Goal: Information Seeking & Learning: Learn about a topic

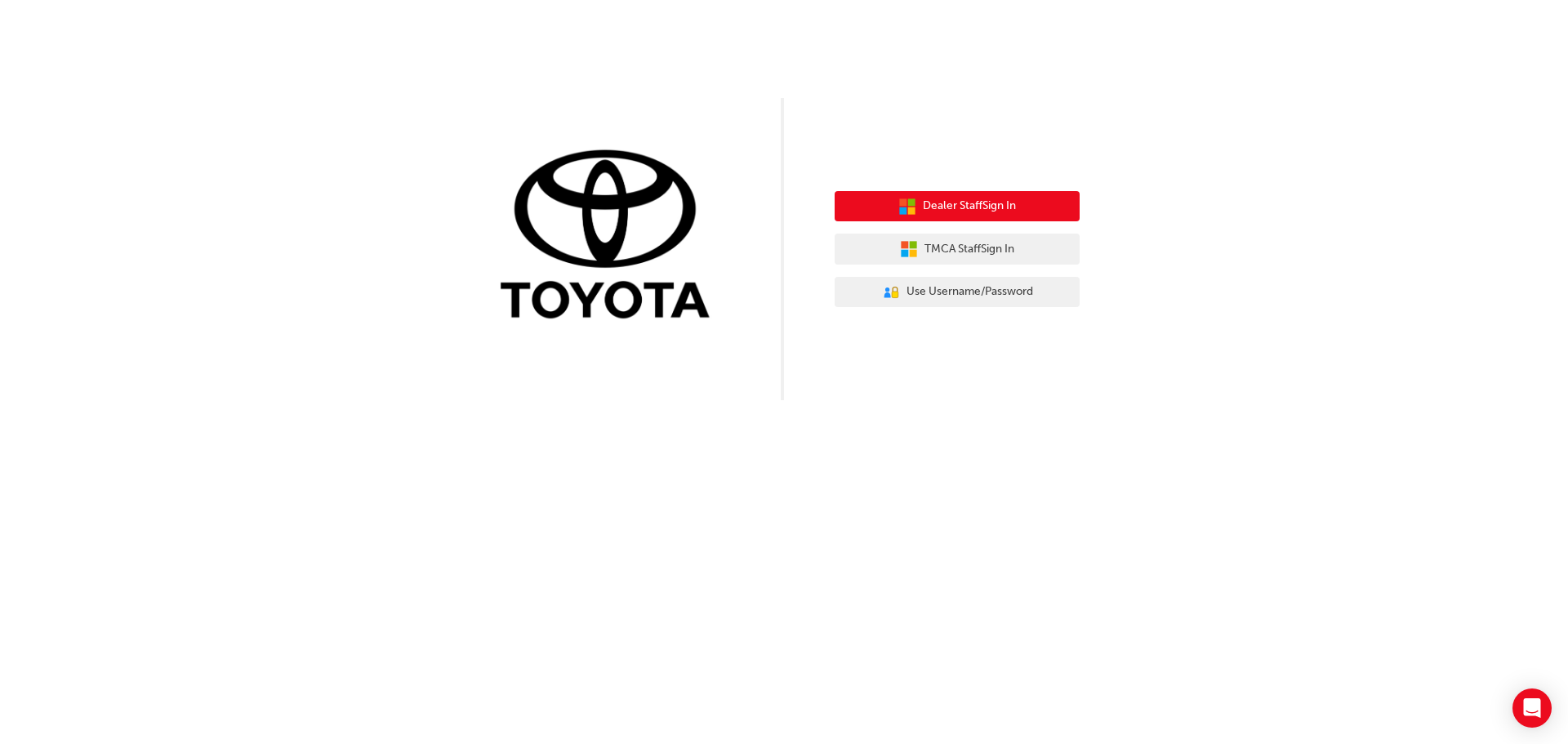
click at [959, 204] on span "Dealer Staff Sign In" at bounding box center [968, 206] width 93 height 19
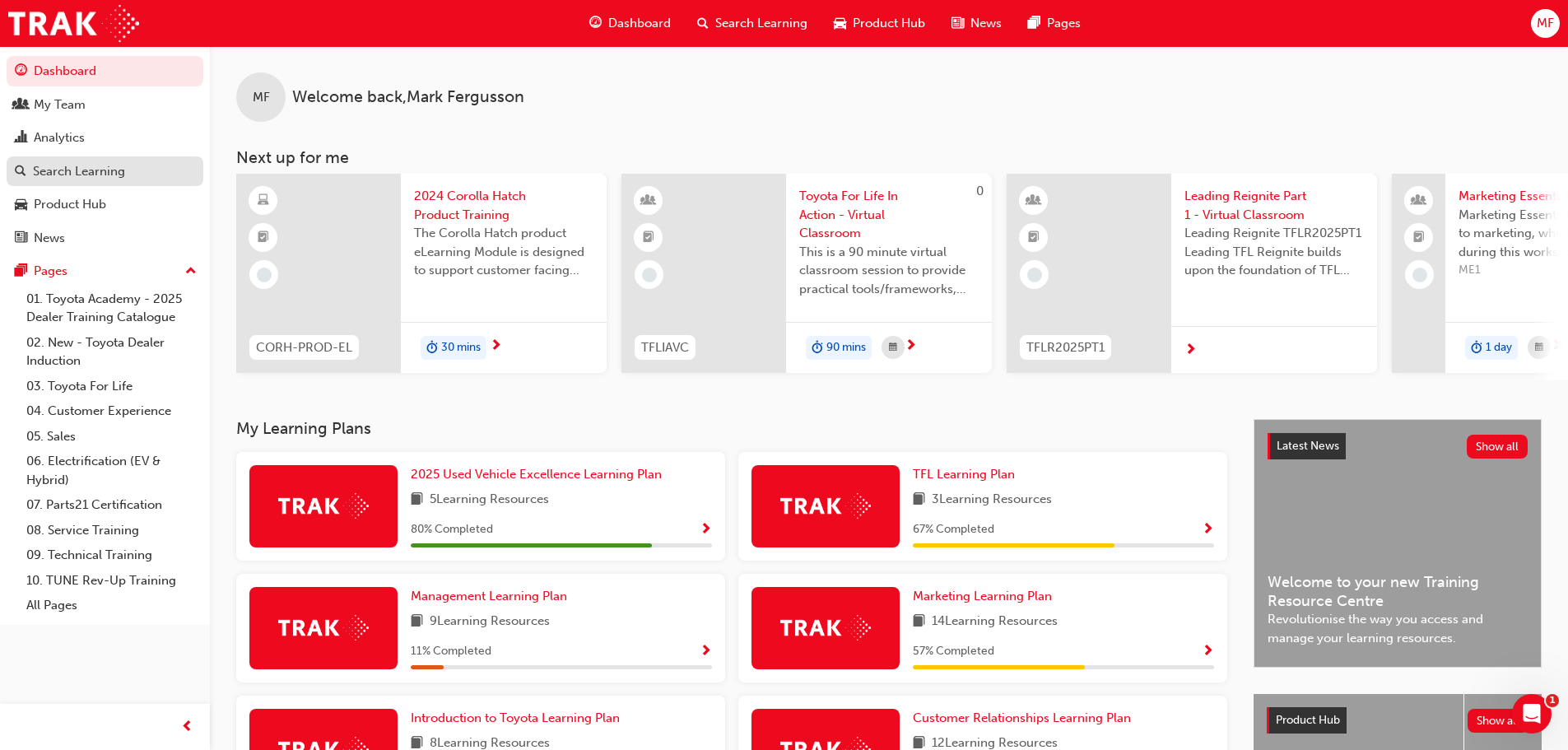
click at [90, 178] on div "Search Learning" at bounding box center [79, 171] width 92 height 19
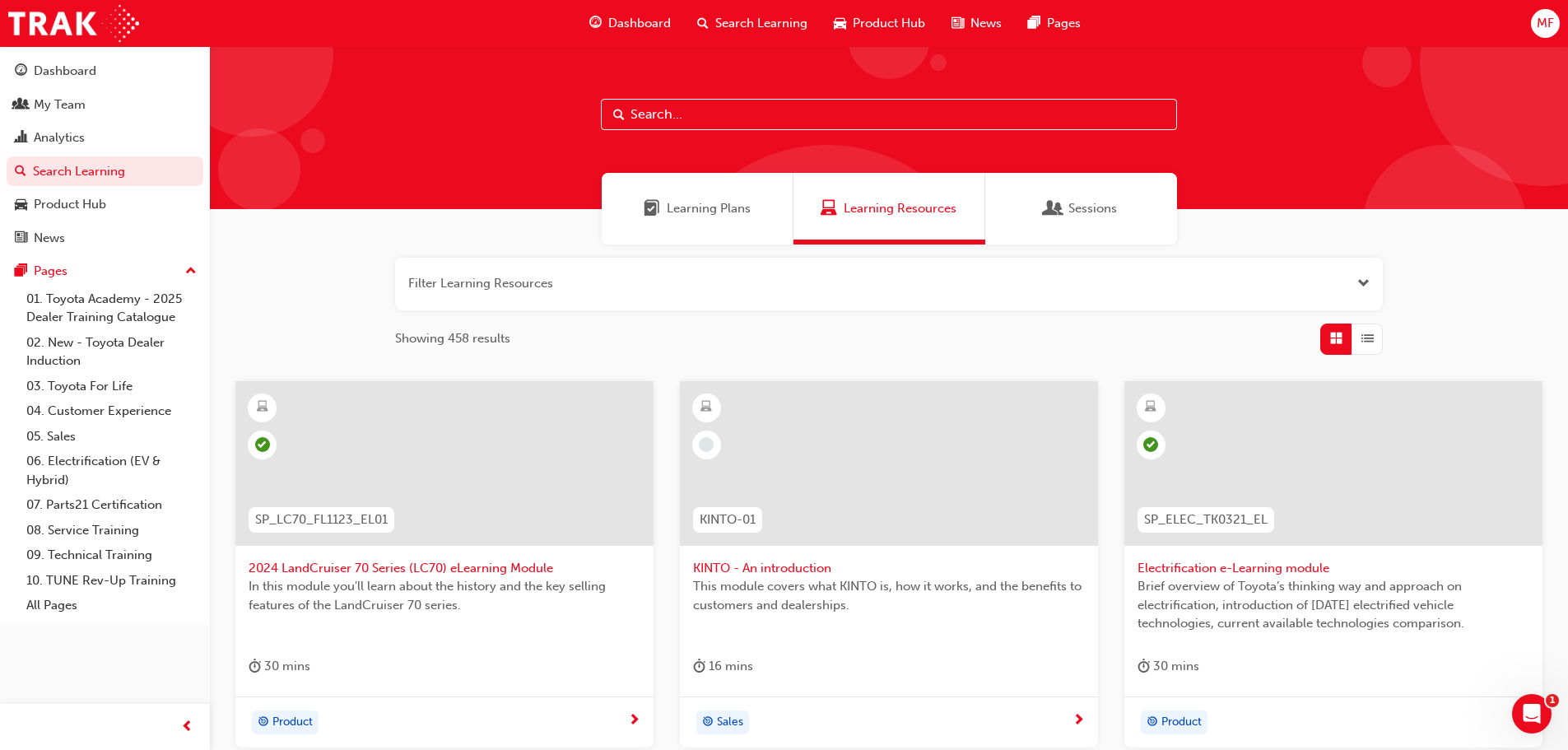
click at [762, 108] on input "text" at bounding box center [889, 115] width 576 height 32
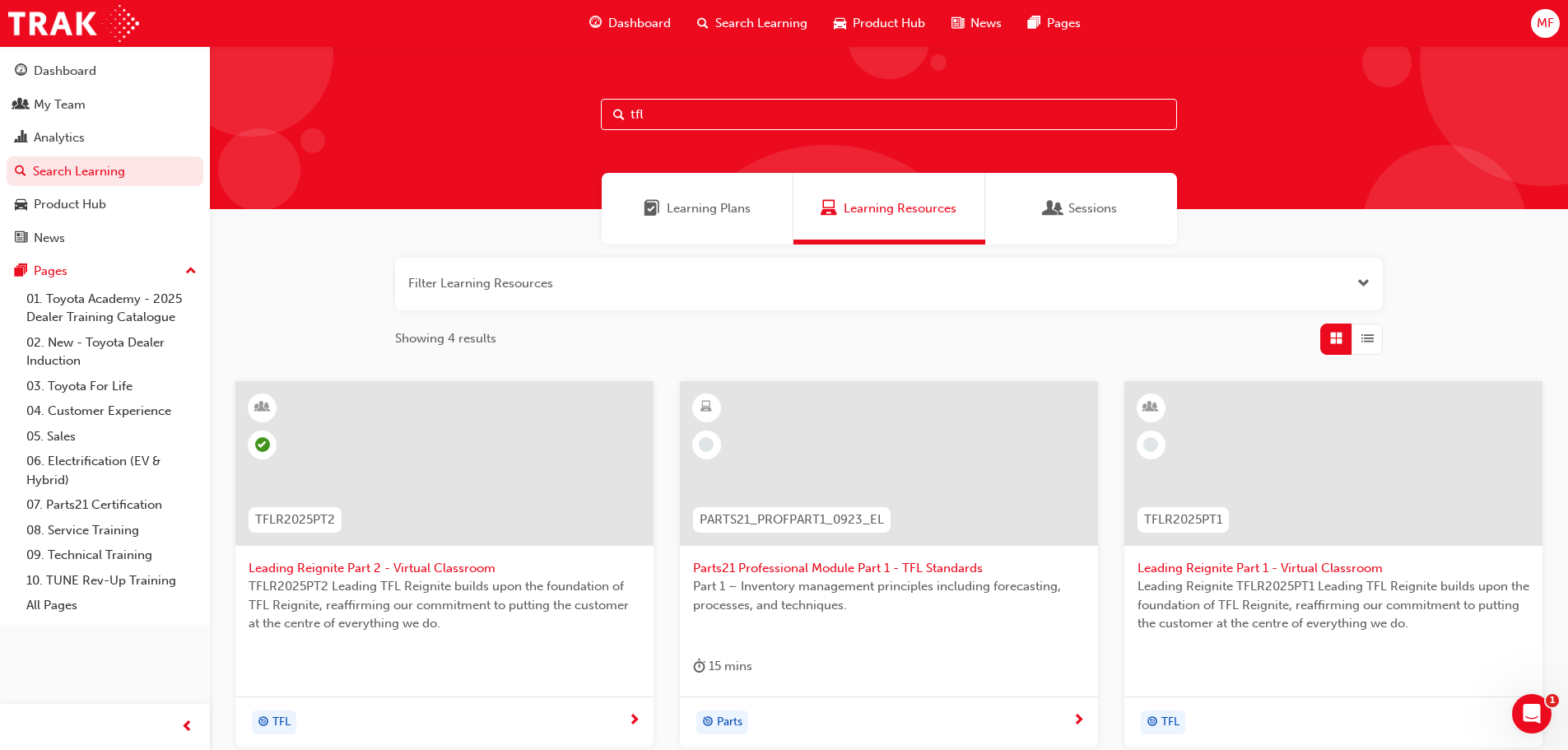
type input "tfl"
click at [425, 492] on div at bounding box center [445, 463] width 418 height 164
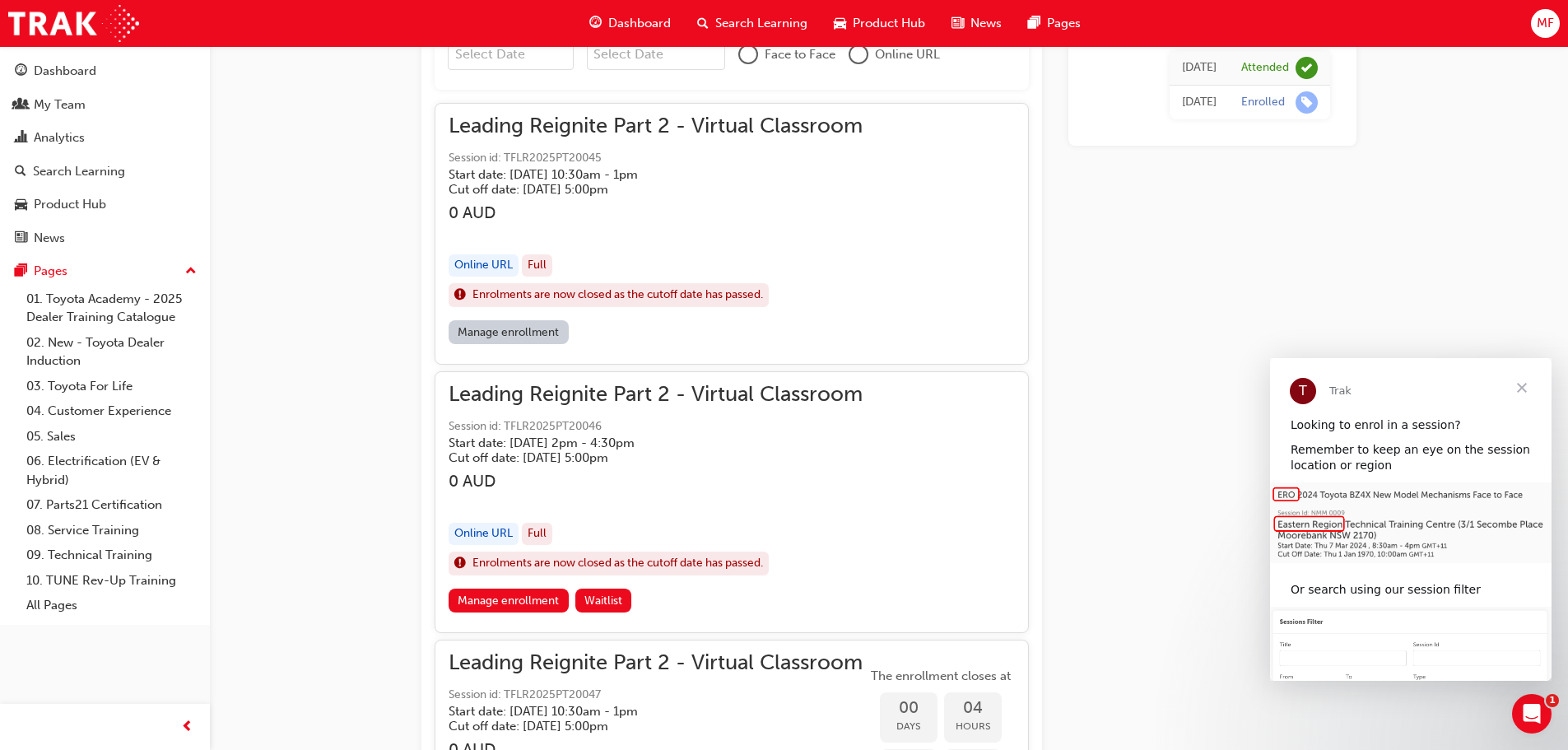
click at [1516, 387] on span "Close" at bounding box center [1521, 387] width 59 height 59
